Goal: Navigation & Orientation: Find specific page/section

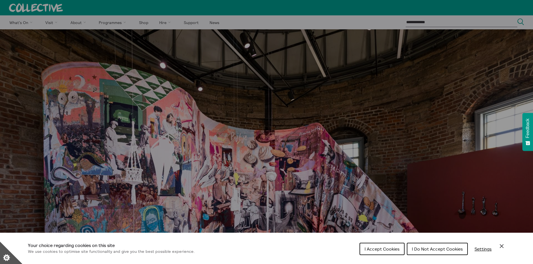
click at [378, 252] on span "I Accept Cookies" at bounding box center [382, 249] width 35 height 6
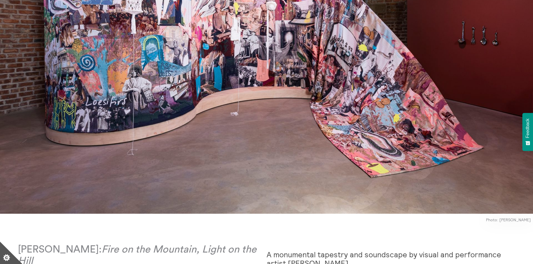
scroll to position [308, 0]
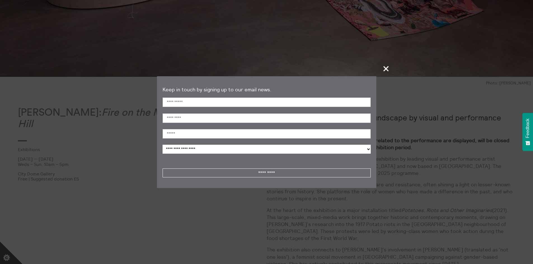
click at [386, 64] on span "+" at bounding box center [386, 68] width 17 height 17
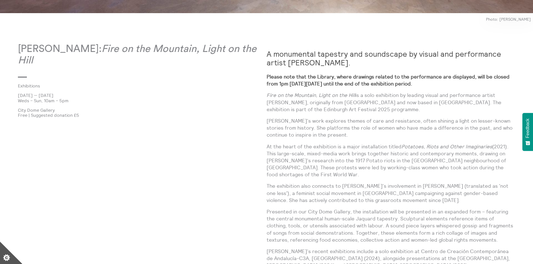
scroll to position [392, 0]
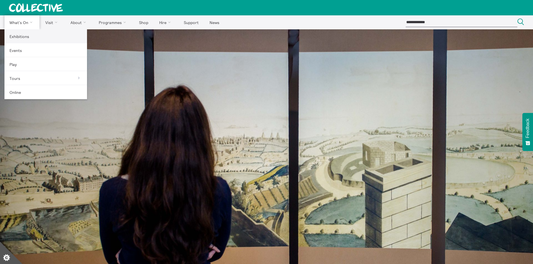
click at [25, 38] on link "Exhibitions" at bounding box center [45, 36] width 83 height 14
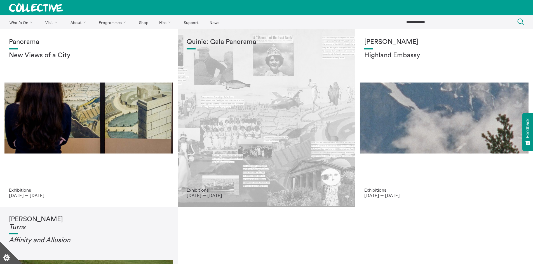
click at [271, 102] on div "Quinie: Gala Panorama" at bounding box center [267, 112] width 160 height 149
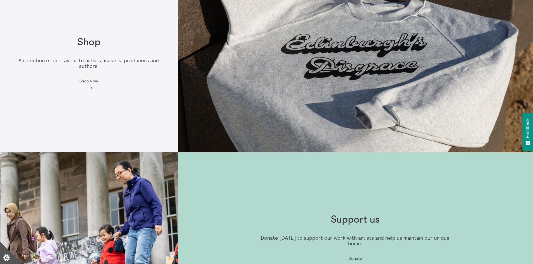
scroll to position [420, 0]
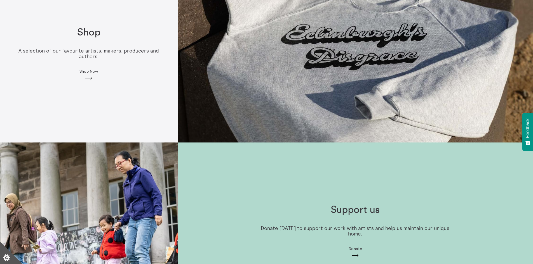
click at [90, 69] on span "Shop Now" at bounding box center [88, 71] width 18 height 4
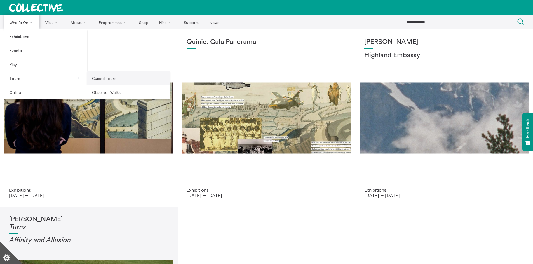
click at [103, 79] on link "Guided Tours" at bounding box center [128, 78] width 83 height 14
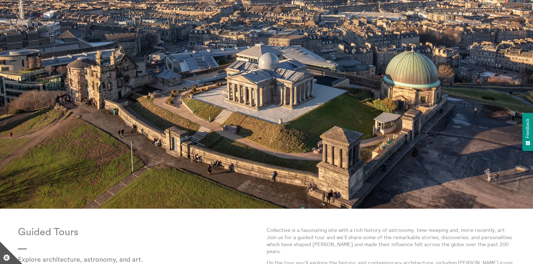
scroll to position [266, 0]
